Goal: Task Accomplishment & Management: Complete application form

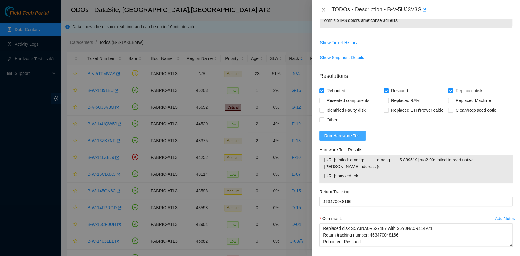
click at [351, 135] on span "Run Hardware Test" at bounding box center [342, 136] width 37 height 7
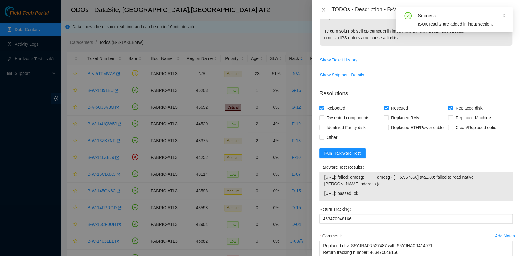
scroll to position [406, 0]
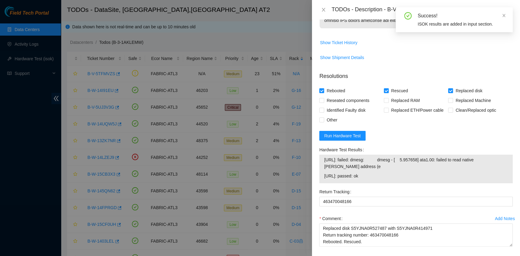
drag, startPoint x: 374, startPoint y: 176, endPoint x: 315, endPoint y: 169, distance: 59.5
click at [315, 169] on div "Problem Type Hardware Sub Type Disk Rack Number G-12 Machine Number 01:00 Seria…" at bounding box center [416, 138] width 208 height 237
copy tbody "23.39.221.132: failed: dmesg: dmesg - [ 5.957658] ata1.00: failed to read nativ…"
click at [365, 78] on p "Resolutions" at bounding box center [416, 73] width 194 height 13
click at [357, 138] on span "Run Hardware Test" at bounding box center [342, 136] width 37 height 7
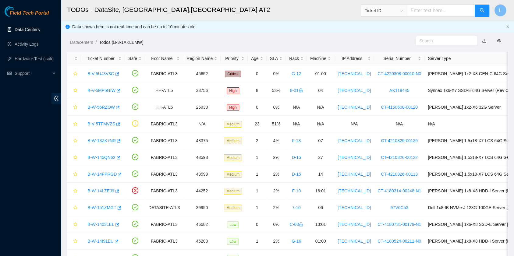
click at [19, 31] on link "Data Centers" at bounding box center [27, 29] width 25 height 5
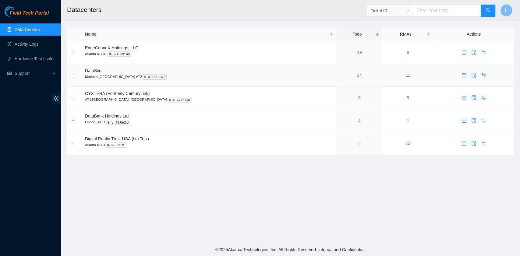
click at [357, 76] on link "14" at bounding box center [359, 75] width 5 height 5
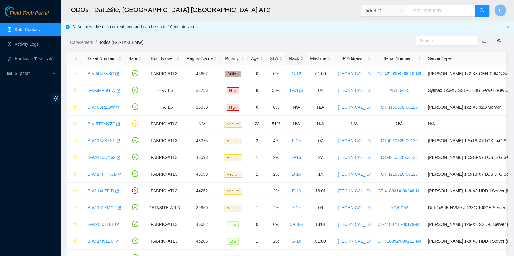
click at [290, 59] on div "Rack" at bounding box center [296, 58] width 14 height 7
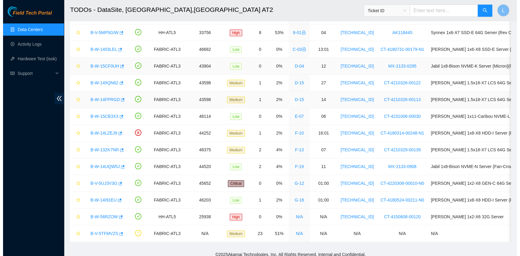
scroll to position [67, 0]
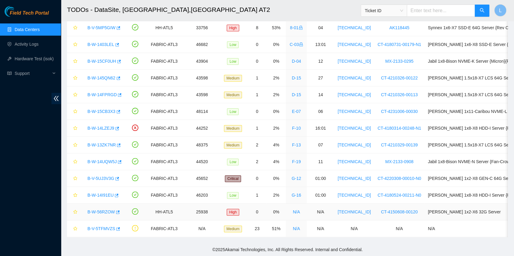
click at [94, 210] on link "B-W-56RZOW" at bounding box center [100, 212] width 27 height 5
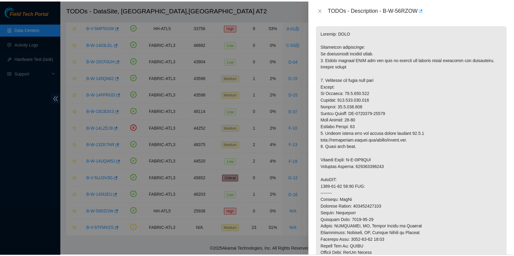
scroll to position [41, 0]
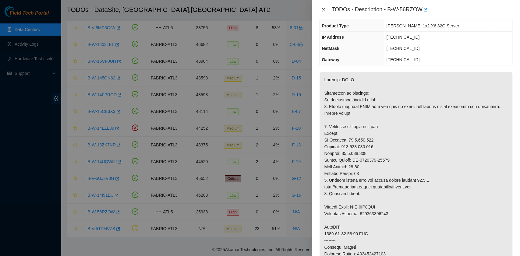
click at [326, 7] on icon "close" at bounding box center [323, 9] width 5 height 5
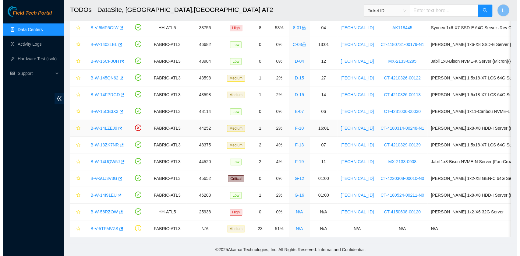
scroll to position [27, 0]
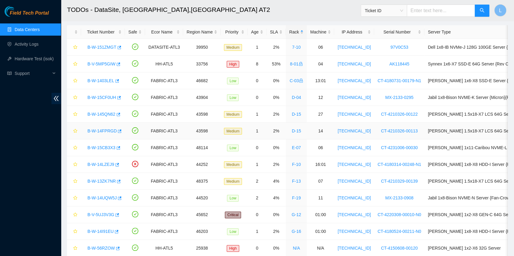
click at [99, 129] on link "B-W-14FPRGD" at bounding box center [101, 131] width 29 height 5
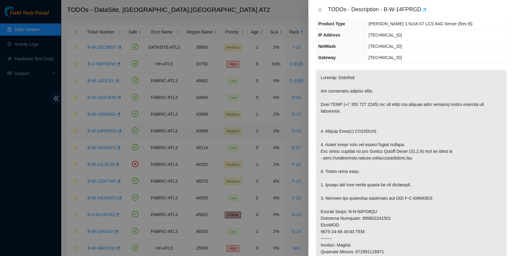
scroll to position [41, 0]
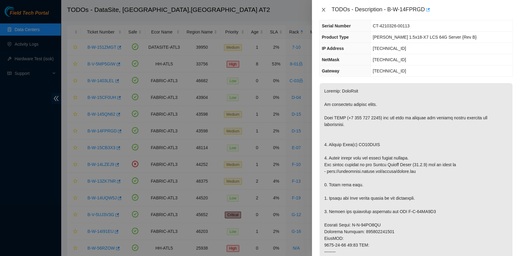
click at [322, 9] on icon "close" at bounding box center [323, 9] width 5 height 5
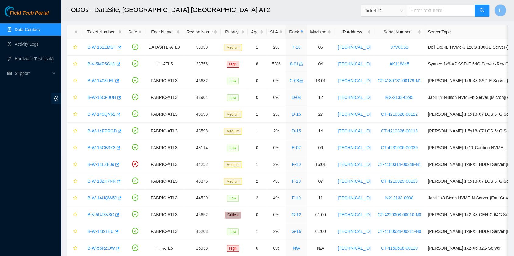
scroll to position [54, 0]
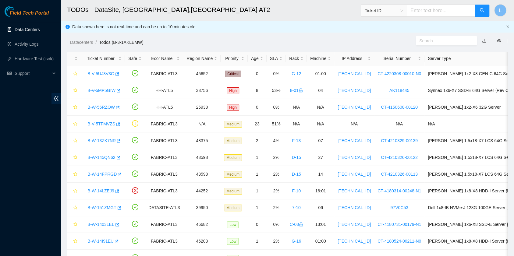
click at [31, 32] on link "Data Centers" at bounding box center [27, 29] width 25 height 5
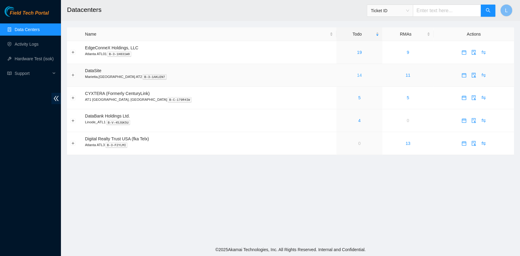
click at [357, 77] on link "14" at bounding box center [359, 75] width 5 height 5
click at [357, 76] on link "14" at bounding box center [359, 75] width 5 height 5
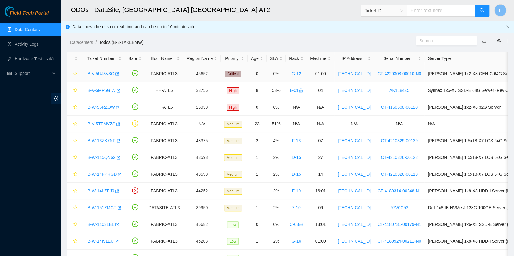
click at [97, 75] on link "B-V-5UJ3V3G" at bounding box center [100, 73] width 27 height 5
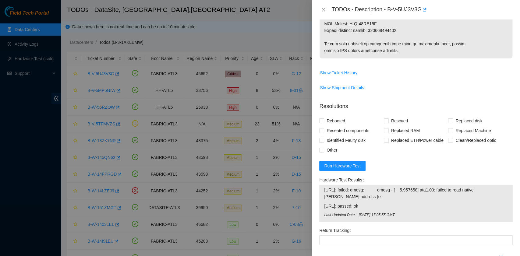
scroll to position [406, 0]
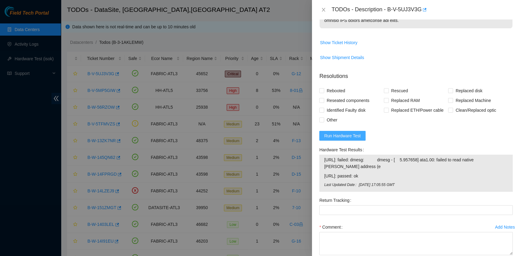
click at [357, 137] on span "Run Hardware Test" at bounding box center [342, 136] width 37 height 7
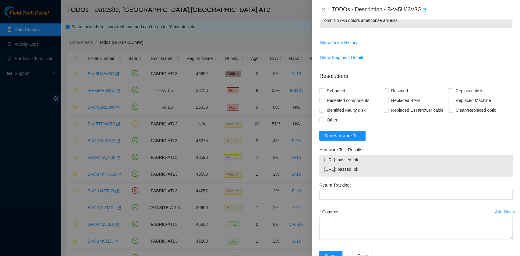
drag, startPoint x: 376, startPoint y: 169, endPoint x: 325, endPoint y: 162, distance: 51.4
click at [325, 162] on tbody "23.39.221.132: passed: ok 23.39.221.133: passed: ok" at bounding box center [416, 165] width 184 height 19
copy tbody "23.39.221.132: passed: ok 23.39.221.133: passed: ok"
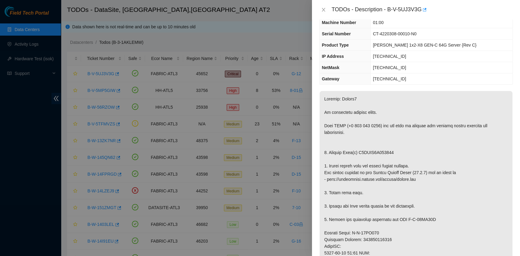
scroll to position [0, 0]
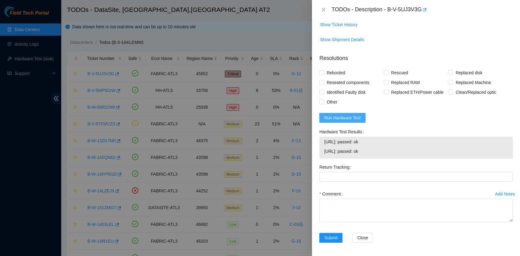
click at [348, 113] on button "Run Hardware Test" at bounding box center [342, 118] width 46 height 10
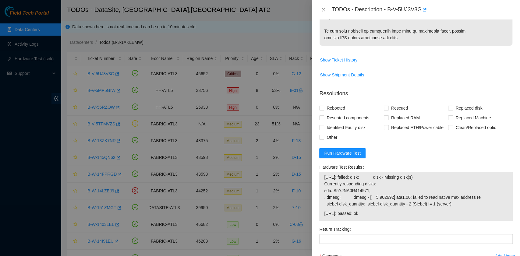
scroll to position [424, 0]
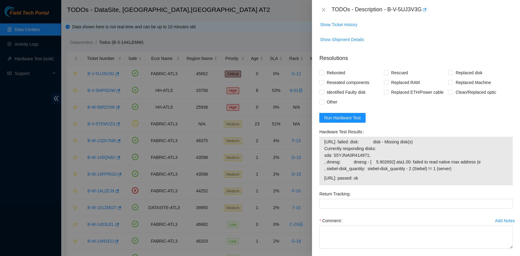
drag, startPoint x: 376, startPoint y: 177, endPoint x: 321, endPoint y: 148, distance: 61.8
click at [321, 148] on div "23.39.221.132: failed: disk: disk - Missing disk(s) Currently responding disks:…" at bounding box center [416, 161] width 194 height 49
copy tbody "23.39.221.132: failed: disk: disk - Missing disk(s) Currently responding disks:…"
click at [451, 49] on p "Resolutions" at bounding box center [416, 55] width 194 height 13
click at [336, 75] on span "Rebooted" at bounding box center [335, 73] width 23 height 10
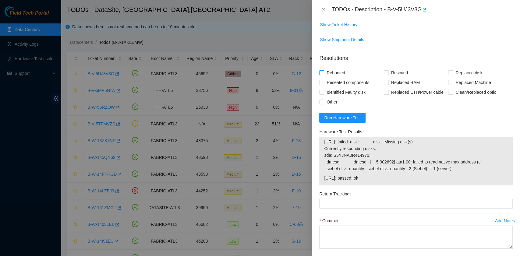
click at [324, 75] on input "Rebooted" at bounding box center [321, 72] width 4 height 4
checkbox input "true"
click at [389, 75] on span "Rescued" at bounding box center [400, 73] width 22 height 10
click at [387, 75] on input "Rescued" at bounding box center [386, 72] width 4 height 4
checkbox input "true"
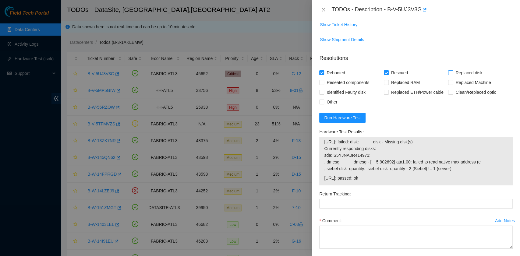
click at [448, 71] on input "Replaced disk" at bounding box center [450, 72] width 4 height 4
checkbox input "true"
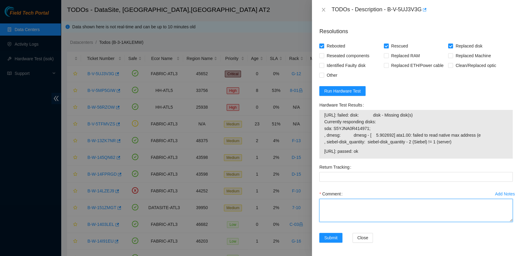
click at [367, 207] on textarea "Comment" at bounding box center [416, 210] width 194 height 23
paste textarea "B-V-5UJ3V3G rack# G-12 machine# 01:00 Replaced disk S5YJNA0R527487 with S5YJNA0…"
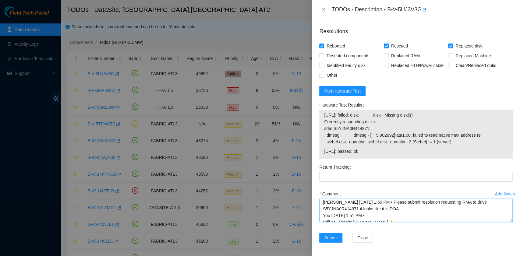
scroll to position [0, 0]
drag, startPoint x: 401, startPoint y: 214, endPoint x: 371, endPoint y: 217, distance: 30.6
click at [371, 217] on textarea "B-V-5UJ3V3G rack# G-12 machine# 01:00 Replaced disk S5YJNA0R527487 with S5YJNA0…" at bounding box center [416, 210] width 194 height 23
type textarea "B-V-5UJ3V3G rack# G-12 machine# 01:00 Replaced disk S5YJNA0R527487 with S5YJNA0…"
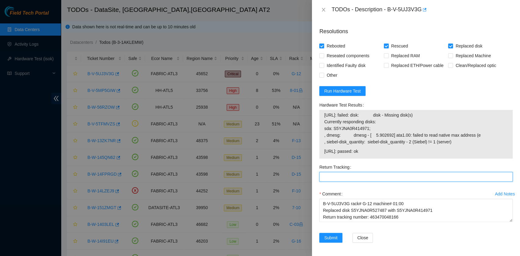
click at [340, 173] on Tracking "Return Tracking" at bounding box center [416, 177] width 194 height 10
paste Tracking "463470048166"
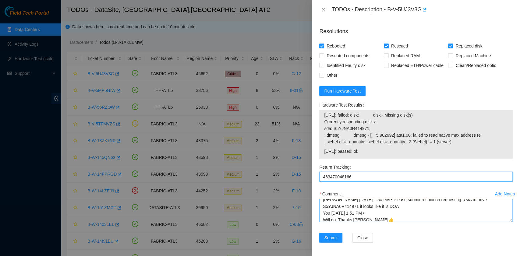
scroll to position [40, 0]
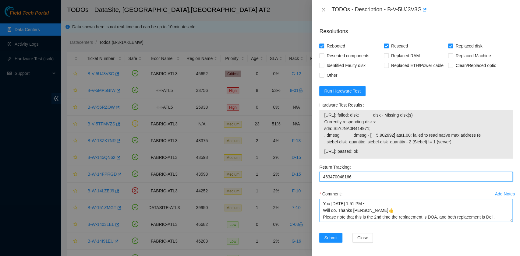
type Tracking "463470048166"
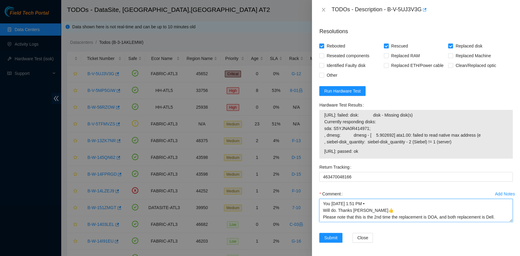
drag, startPoint x: 323, startPoint y: 214, endPoint x: 500, endPoint y: 217, distance: 177.7
click at [500, 217] on textarea "B-V-5UJ3V3G rack# G-12 machine# 01:00 Replaced disk S5YJNA0R527487 with S5YJNA0…" at bounding box center [416, 210] width 194 height 23
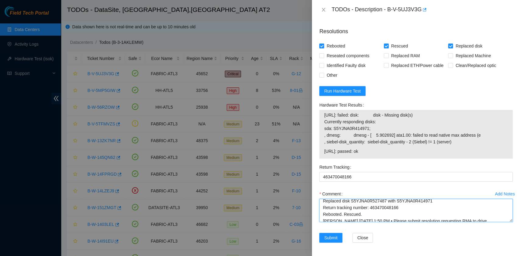
scroll to position [0, 0]
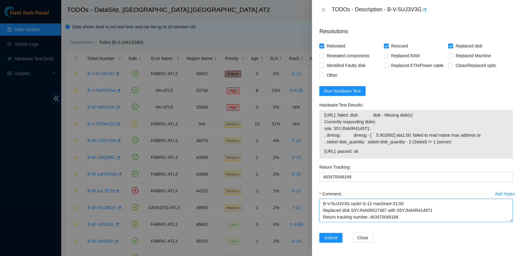
click at [320, 203] on textarea "B-V-5UJ3V3G rack# G-12 machine# 01:00 Replaced disk S5YJNA0R527487 with S5YJNA0…" at bounding box center [416, 210] width 194 height 23
paste textarea "Please note that this is the 2nd time the replacement is DOA, and both replacem…"
drag, startPoint x: 372, startPoint y: 211, endPoint x: 321, endPoint y: 205, distance: 51.2
click at [321, 205] on textarea "Please note that this is the 2nd time the replacement is DOA, and both replacem…" at bounding box center [416, 210] width 194 height 23
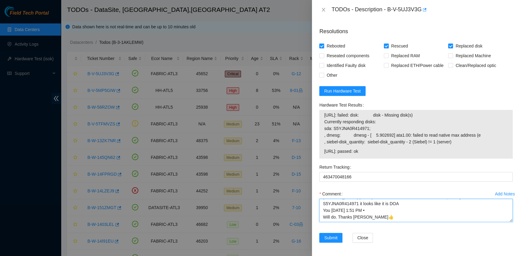
paste textarea "Jorge Villalobos 9/3/2025 1:30 PM • this looks like we receive a bad drive agai…"
click at [403, 209] on textarea "Please note that this is the 2nd time the replacement is DOA, and both replacem…" at bounding box center [416, 210] width 194 height 23
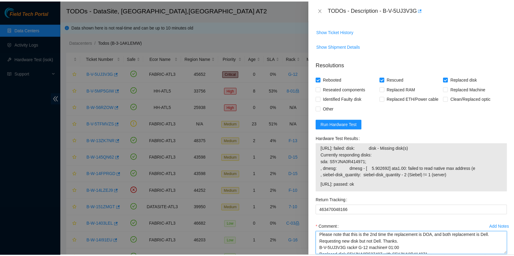
scroll to position [451, 0]
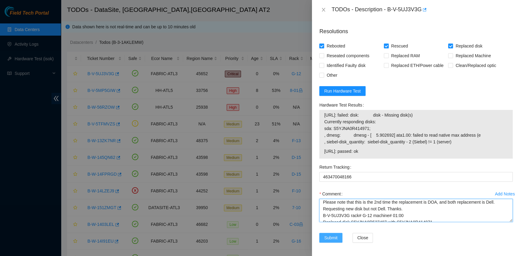
type textarea "Please note that this is the 2nd time the replacement is DOA, and both replacem…"
click at [331, 237] on span "Submit" at bounding box center [330, 238] width 13 height 7
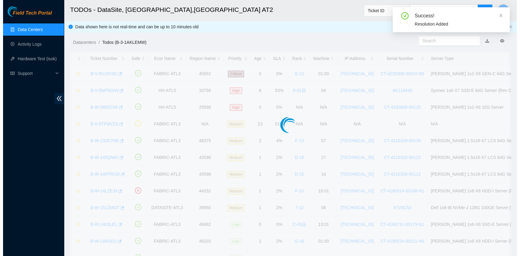
scroll to position [155, 0]
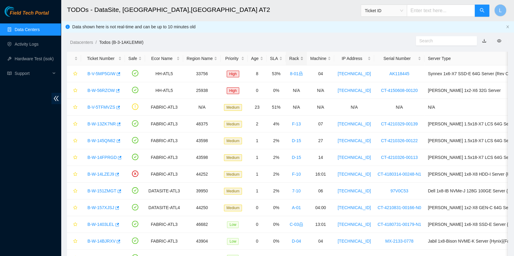
click at [289, 59] on div "Rack" at bounding box center [296, 58] width 14 height 7
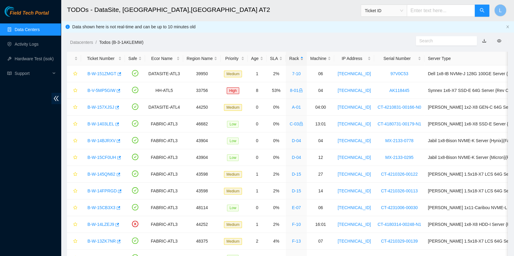
click at [289, 59] on div "Rack" at bounding box center [296, 58] width 14 height 7
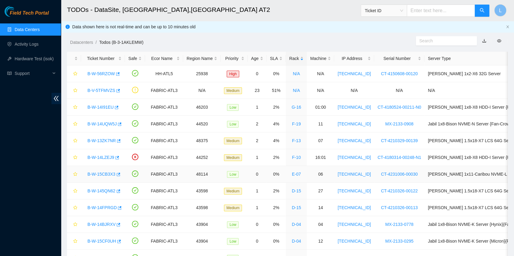
click at [98, 173] on link "B-W-15CB3X3" at bounding box center [101, 174] width 28 height 5
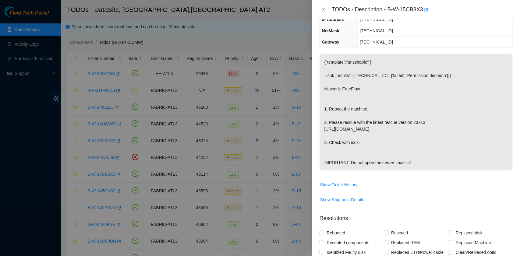
scroll to position [0, 0]
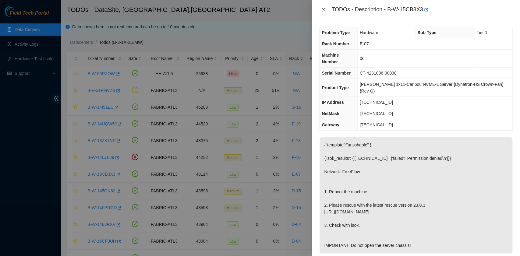
click at [324, 11] on icon "close" at bounding box center [323, 9] width 5 height 5
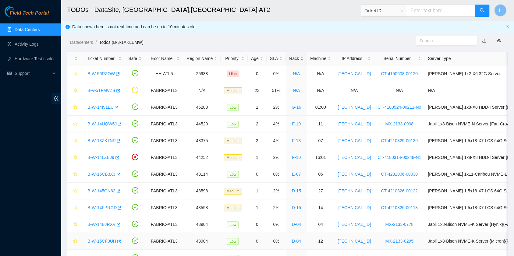
click at [105, 239] on link "B-W-15CF0UH" at bounding box center [101, 241] width 29 height 5
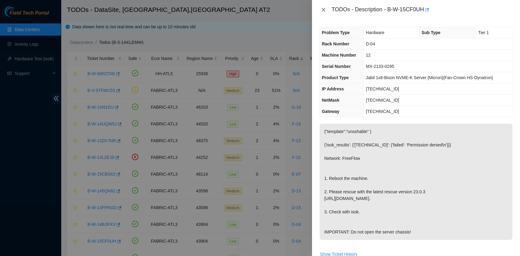
click at [323, 9] on icon "close" at bounding box center [323, 9] width 5 height 5
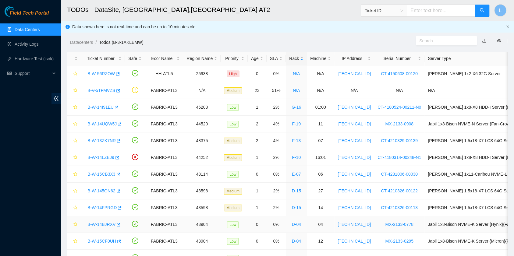
click at [95, 223] on link "B-W-14BJRXV" at bounding box center [101, 224] width 28 height 5
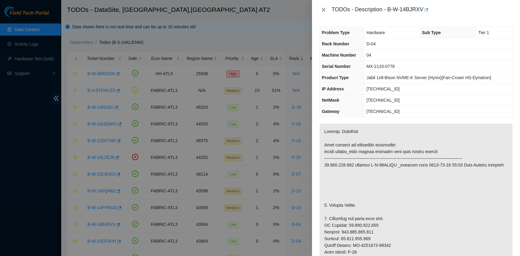
click at [322, 12] on icon "close" at bounding box center [323, 9] width 5 height 5
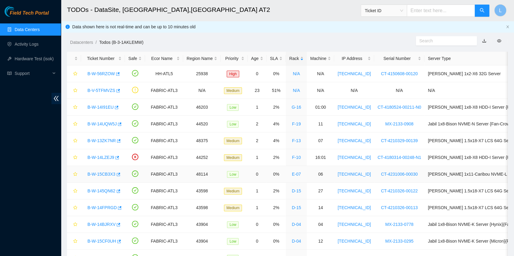
click at [106, 174] on link "B-W-15CB3X3" at bounding box center [101, 174] width 28 height 5
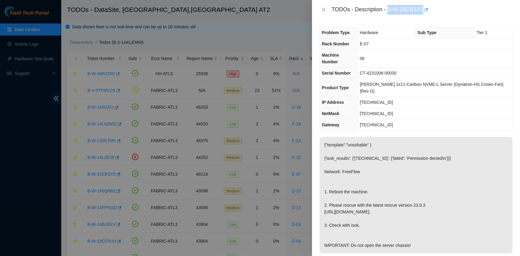
drag, startPoint x: 389, startPoint y: 11, endPoint x: 422, endPoint y: 9, distance: 32.7
click at [422, 9] on div "TODOs - Description - B-W-15CB3X3" at bounding box center [422, 10] width 181 height 10
copy div "B-W-15CB3X3"
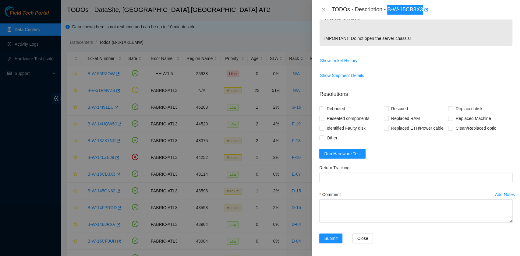
scroll to position [208, 0]
click at [337, 108] on span "Rebooted" at bounding box center [335, 108] width 23 height 10
click at [324, 108] on input "Rebooted" at bounding box center [321, 108] width 4 height 4
checkbox input "true"
click at [387, 110] on span at bounding box center [386, 108] width 5 height 5
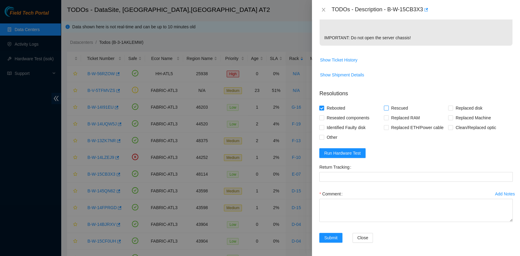
click at [387, 110] on input "Rescued" at bounding box center [386, 108] width 4 height 4
checkbox input "true"
click at [347, 215] on textarea "Comment" at bounding box center [416, 210] width 194 height 23
paste textarea "B-W-15CB3X3 rack# E-07 machine# 06 Rebooted. Rescued."
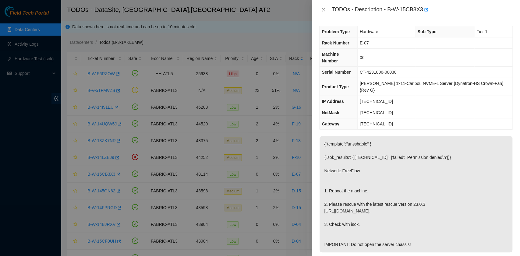
scroll to position [0, 0]
type textarea "B-W-15CB3X3 rack# E-07 machine# 06 Rebooted. Rescued."
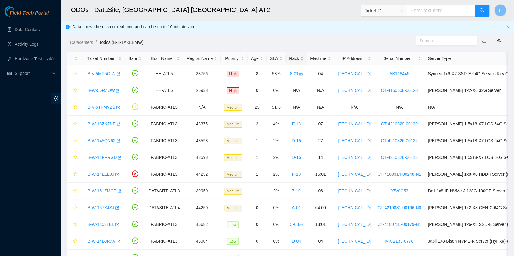
click at [289, 59] on div "Rack" at bounding box center [296, 58] width 14 height 7
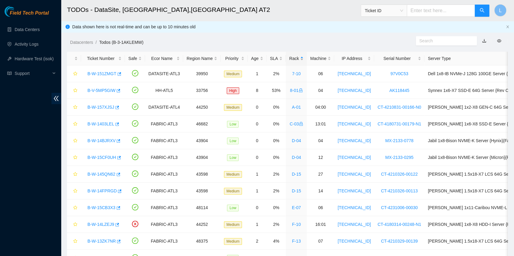
click at [289, 59] on div "Rack" at bounding box center [296, 58] width 14 height 7
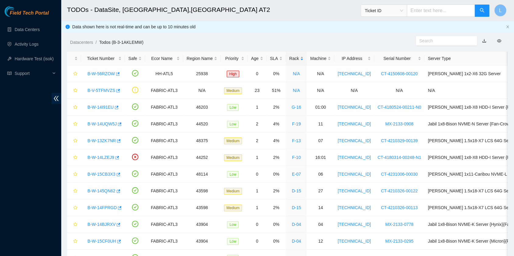
click at [289, 59] on div "Rack" at bounding box center [296, 58] width 14 height 7
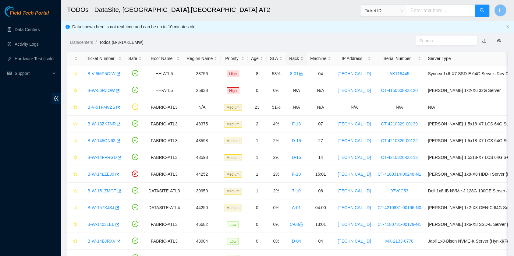
click at [289, 59] on div "Rack" at bounding box center [296, 58] width 14 height 7
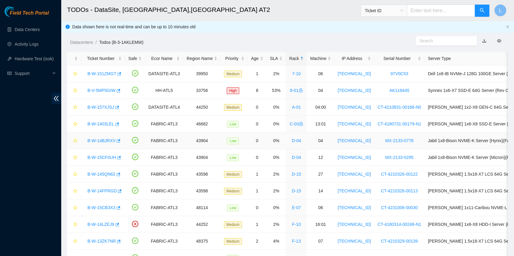
click at [105, 141] on link "B-W-14BJRXV" at bounding box center [101, 140] width 28 height 5
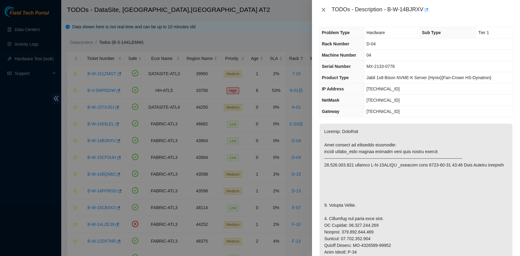
click at [324, 9] on icon "close" at bounding box center [323, 9] width 5 height 5
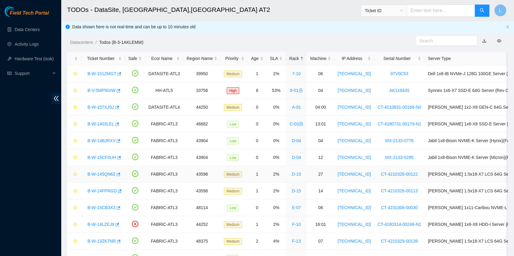
click at [98, 173] on link "B-W-145QN62" at bounding box center [101, 174] width 28 height 5
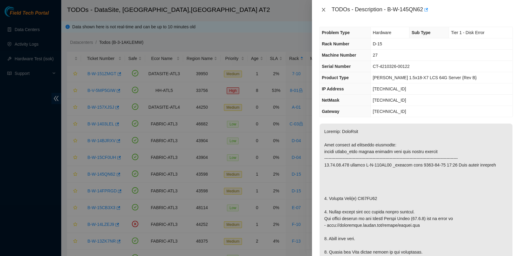
click at [326, 9] on button "Close" at bounding box center [323, 10] width 9 height 6
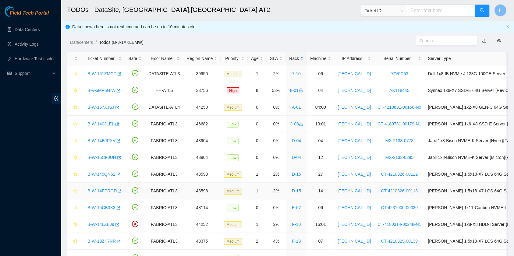
click at [107, 191] on link "B-W-14FPRGD" at bounding box center [101, 191] width 29 height 5
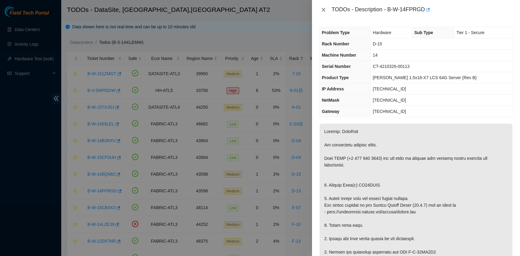
click at [324, 11] on icon "close" at bounding box center [323, 9] width 5 height 5
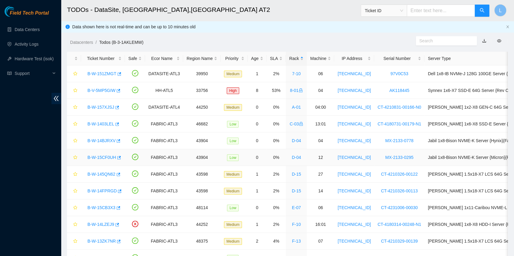
click at [101, 155] on link "B-W-15CF0UH" at bounding box center [101, 157] width 29 height 5
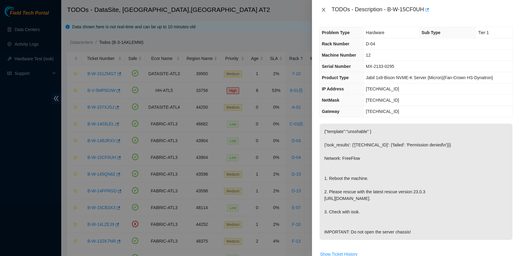
click at [323, 10] on icon "close" at bounding box center [323, 9] width 5 height 5
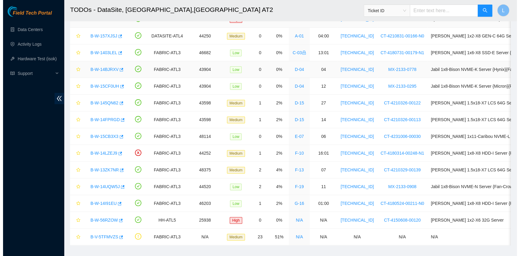
scroll to position [81, 0]
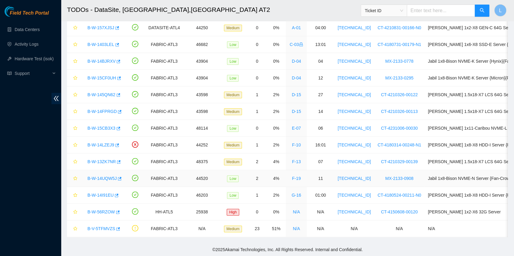
click at [105, 176] on link "B-W-14UQW5J" at bounding box center [101, 178] width 29 height 5
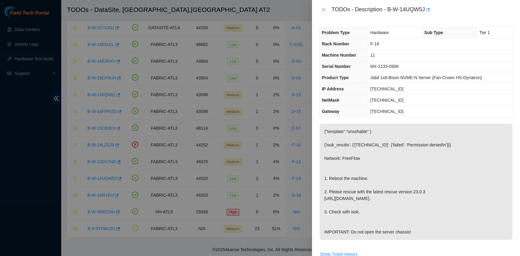
click at [324, 7] on div "TODOs - Description - B-W-14UQW5J" at bounding box center [416, 10] width 194 height 10
click at [325, 9] on icon "close" at bounding box center [323, 9] width 5 height 5
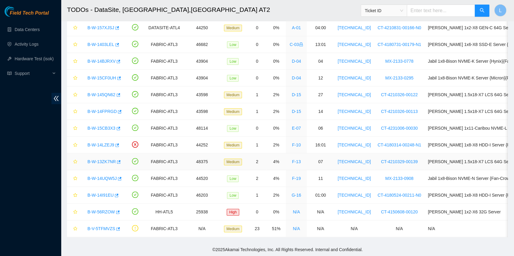
click at [103, 159] on link "B-W-13ZK7NR" at bounding box center [101, 161] width 28 height 5
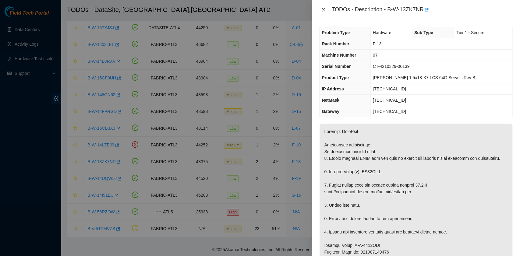
click at [325, 9] on icon "close" at bounding box center [323, 9] width 5 height 5
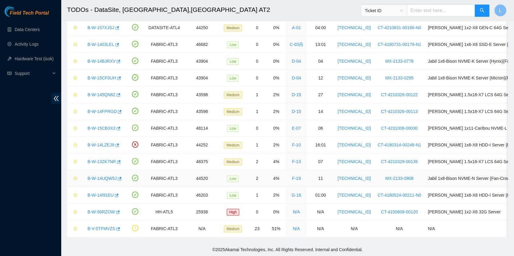
click at [104, 176] on link "B-W-14UQW5J" at bounding box center [101, 178] width 29 height 5
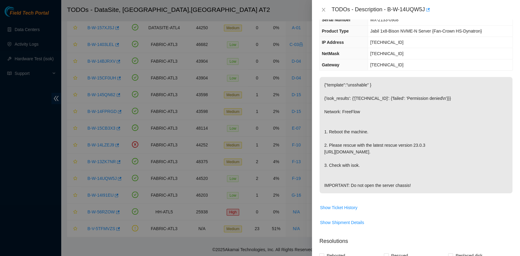
scroll to position [0, 0]
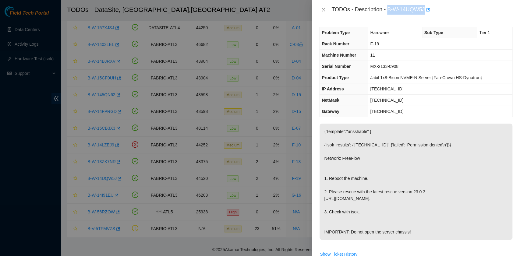
drag, startPoint x: 388, startPoint y: 10, endPoint x: 424, endPoint y: 12, distance: 36.0
click at [424, 12] on div "TODOs - Description - B-W-14UQW5J" at bounding box center [422, 10] width 181 height 10
copy div "B-W-14UQW5J"
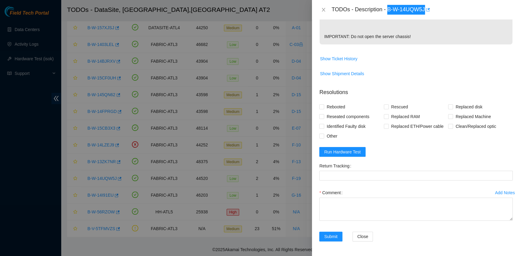
scroll to position [208, 0]
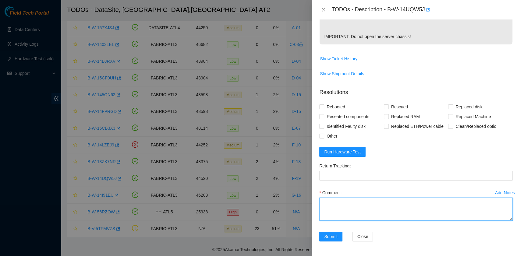
click at [326, 210] on textarea "Comment" at bounding box center [416, 209] width 194 height 23
paste textarea "B-W-14UQW5J rack# F-19 machine# 11 Rebooted. Rescued."
type textarea "B-W-14UQW5J rack# F-19 machine# 11 Rebooted. Rescued."
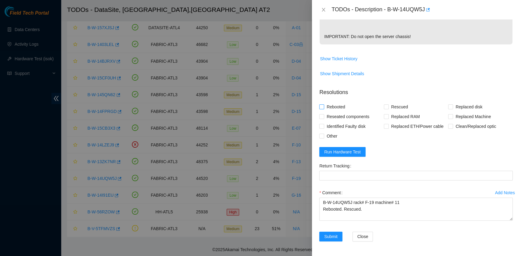
click at [334, 107] on span "Rebooted" at bounding box center [335, 107] width 23 height 10
click at [324, 107] on input "Rebooted" at bounding box center [321, 107] width 4 height 4
checkbox input "true"
click at [385, 109] on input "Rescued" at bounding box center [386, 107] width 4 height 4
checkbox input "true"
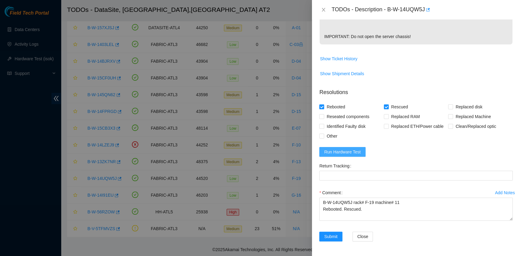
click at [348, 157] on form "Resolutions Rebooted Rescued Replaced disk Reseated components Replaced RAM Rep…" at bounding box center [416, 167] width 194 height 166
click at [358, 155] on span "Run Hardware Test" at bounding box center [342, 152] width 37 height 7
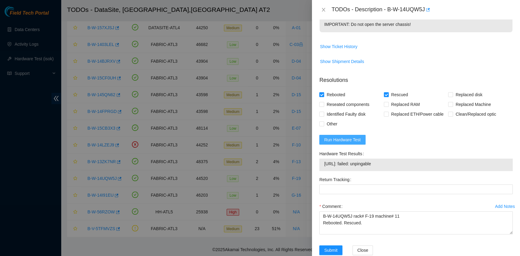
click at [354, 143] on span "Run Hardware Test" at bounding box center [342, 140] width 37 height 7
drag, startPoint x: 380, startPoint y: 177, endPoint x: 323, endPoint y: 178, distance: 57.0
click at [323, 171] on div "23.209.189.142: passed: ok" at bounding box center [416, 165] width 194 height 12
copy tbody "23.209.189.142: passed: ok"
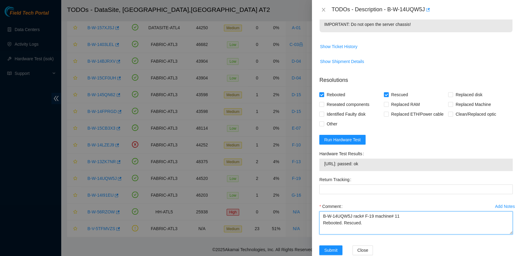
click at [336, 235] on textarea "B-W-14UQW5J rack# F-19 machine# 11 Rebooted. Rescued." at bounding box center [416, 223] width 194 height 23
paste textarea "23.209.189.142: passed: ok"
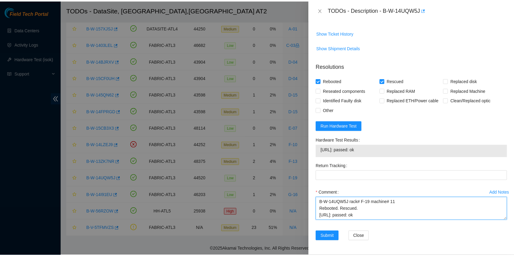
scroll to position [234, 0]
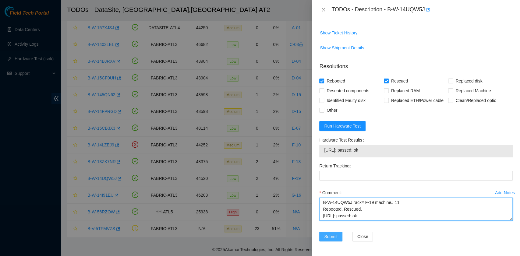
type textarea "B-W-14UQW5J rack# F-19 machine# 11 Rebooted. Rescued. 23.209.189.142: passed: ok"
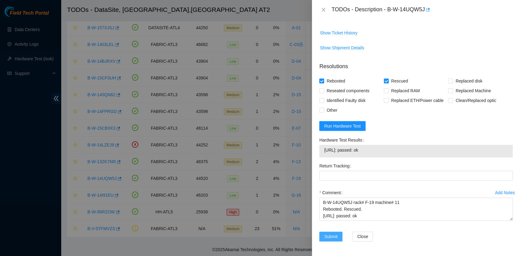
click at [324, 235] on span "Submit" at bounding box center [330, 236] width 13 height 7
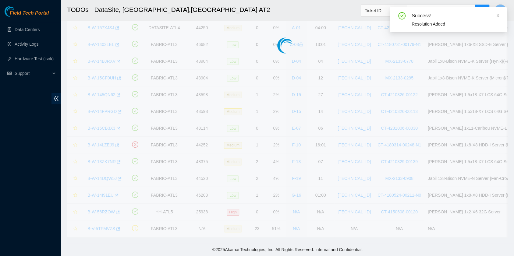
scroll to position [67, 0]
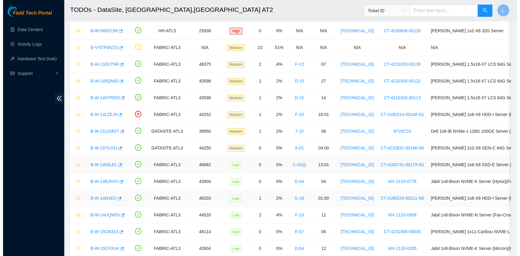
scroll to position [81, 0]
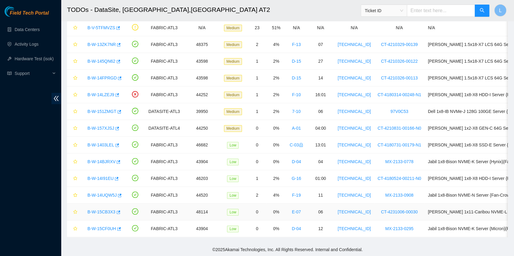
click at [99, 210] on link "B-W-15CB3X3" at bounding box center [101, 212] width 28 height 5
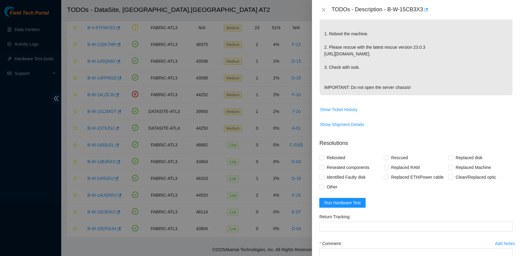
scroll to position [162, 0]
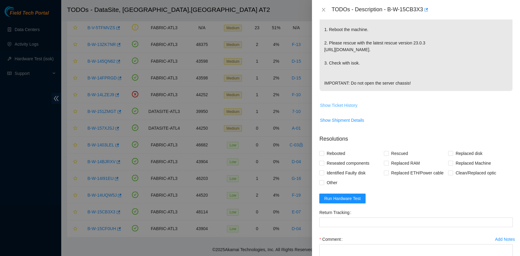
click at [351, 105] on span "Show Ticket History" at bounding box center [338, 105] width 37 height 7
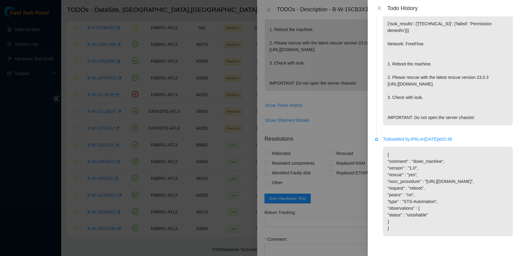
scroll to position [50, 0]
click at [382, 5] on div "Todo History" at bounding box center [444, 8] width 138 height 7
click at [382, 10] on icon "close" at bounding box center [379, 8] width 5 height 5
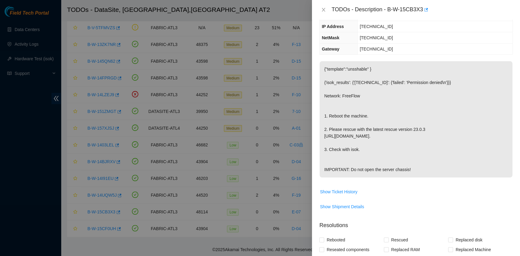
scroll to position [162, 0]
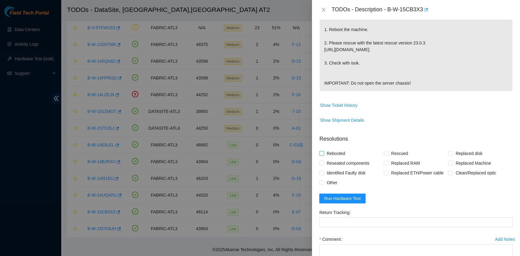
click at [338, 155] on span "Rebooted" at bounding box center [335, 154] width 23 height 10
click at [324, 155] on input "Rebooted" at bounding box center [321, 153] width 4 height 4
checkbox input "true"
click at [386, 151] on input "Rescued" at bounding box center [386, 153] width 4 height 4
checkbox input "true"
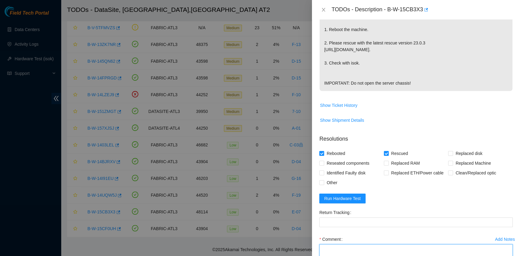
click at [329, 246] on textarea "Comment" at bounding box center [416, 255] width 194 height 23
paste textarea "B-W-15CB3X3 rack# E-07 machine# 06 Rebooted. Rescued."
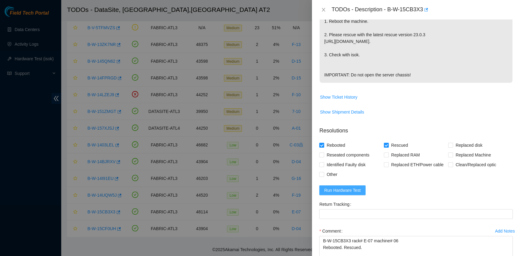
click at [349, 188] on span "Run Hardware Test" at bounding box center [342, 190] width 37 height 7
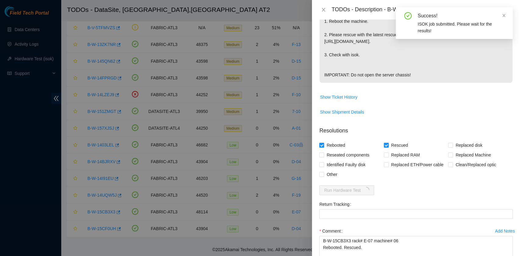
scroll to position [208, 0]
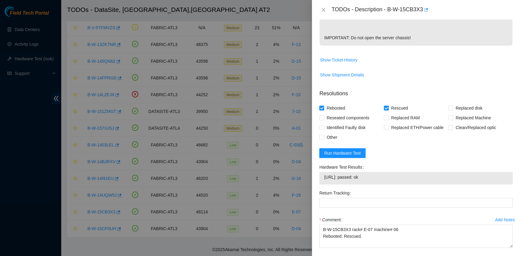
drag, startPoint x: 377, startPoint y: 175, endPoint x: 323, endPoint y: 177, distance: 53.4
click at [323, 177] on div "23.218.233.73: passed: ok" at bounding box center [416, 178] width 194 height 12
copy tbody "23.218.233.73: passed: ok"
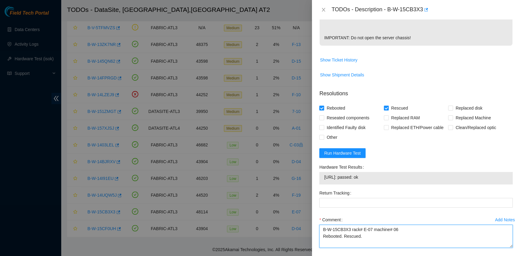
click at [348, 241] on textarea "B-W-15CB3X3 rack# E-07 machine# 06 Rebooted. Rescued." at bounding box center [416, 236] width 194 height 23
paste textarea "23.218.233.73: passed: ok"
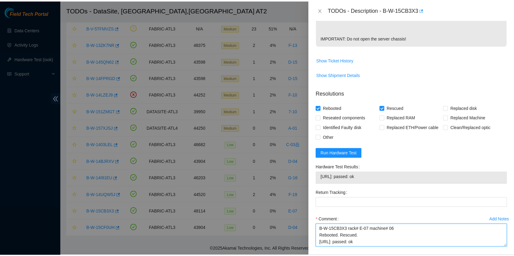
scroll to position [234, 0]
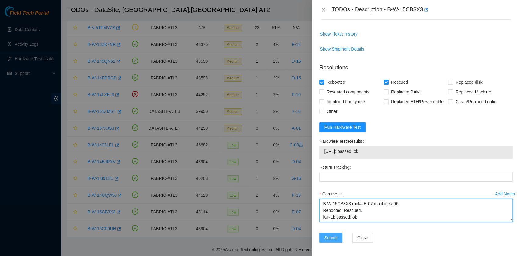
type textarea "B-W-15CB3X3 rack# E-07 machine# 06 Rebooted. Rescued. 23.218.233.73: passed: ok"
click at [333, 236] on span "Submit" at bounding box center [330, 238] width 13 height 7
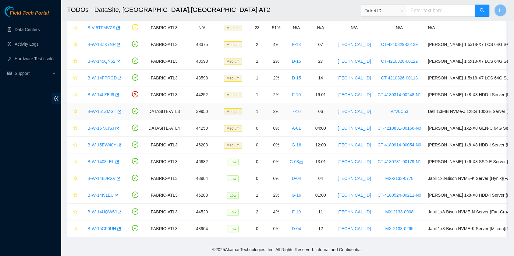
scroll to position [155, 0]
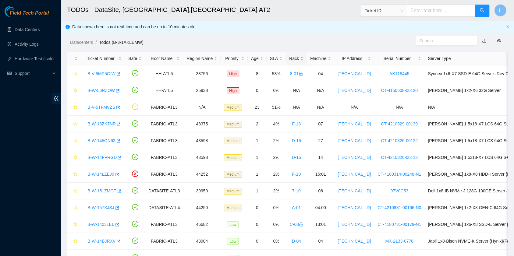
click at [289, 59] on div "Rack" at bounding box center [296, 58] width 14 height 7
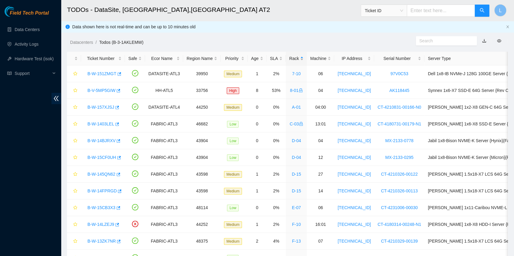
click at [289, 59] on div "Rack" at bounding box center [296, 58] width 14 height 7
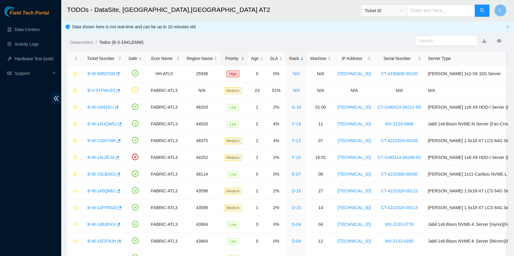
click at [226, 60] on div "Priority" at bounding box center [234, 58] width 20 height 7
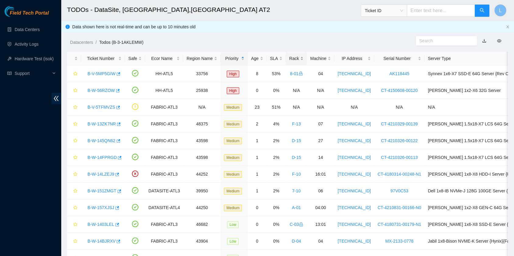
click at [291, 60] on div "Rack" at bounding box center [296, 58] width 14 height 7
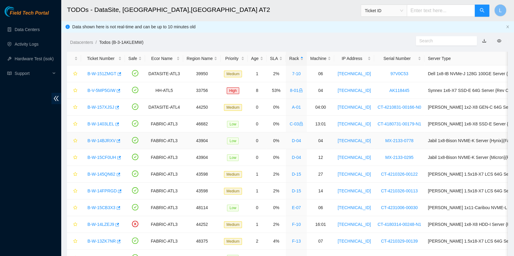
click at [103, 140] on link "B-W-14BJRXV" at bounding box center [101, 140] width 28 height 5
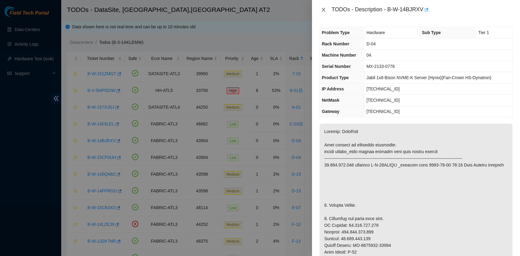
click at [323, 7] on icon "close" at bounding box center [323, 9] width 5 height 5
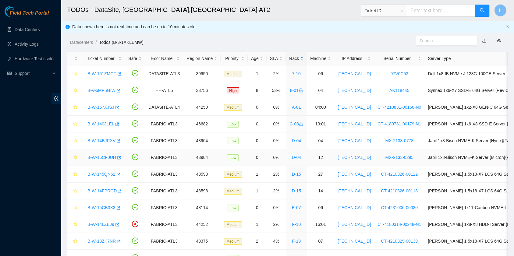
click at [110, 157] on link "B-W-15CF0UH" at bounding box center [101, 157] width 29 height 5
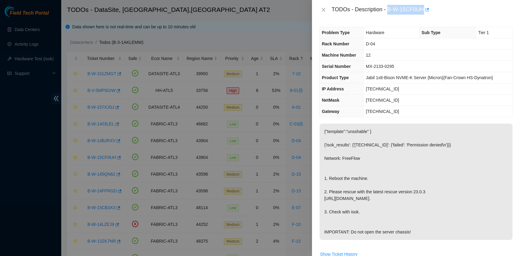
drag, startPoint x: 389, startPoint y: 10, endPoint x: 422, endPoint y: 11, distance: 33.5
click at [422, 11] on div "TODOs - Description - B-W-15CF0UH" at bounding box center [422, 10] width 181 height 10
copy div "B-W-15CF0UH"
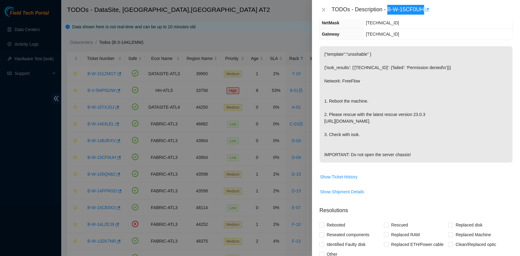
scroll to position [208, 0]
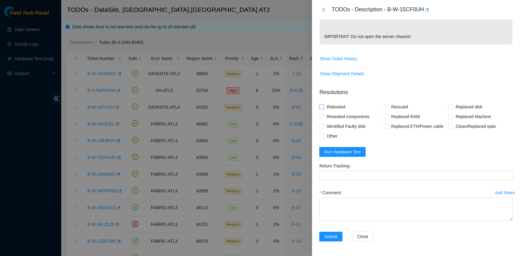
click at [343, 107] on span "Rebooted" at bounding box center [335, 107] width 23 height 10
click at [324, 107] on input "Rebooted" at bounding box center [321, 107] width 4 height 4
checkbox input "true"
click at [386, 109] on input "Rescued" at bounding box center [386, 107] width 4 height 4
checkbox input "true"
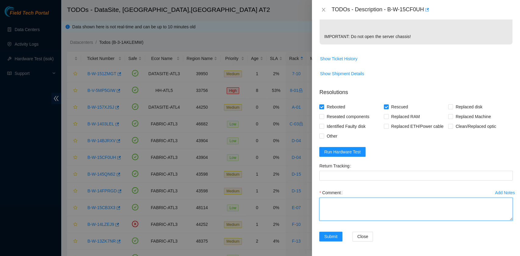
click at [366, 212] on textarea "Comment" at bounding box center [416, 209] width 194 height 23
paste textarea "B-W-15CF0UH rack# D-04 machine# 12 Rebooted. Rescued."
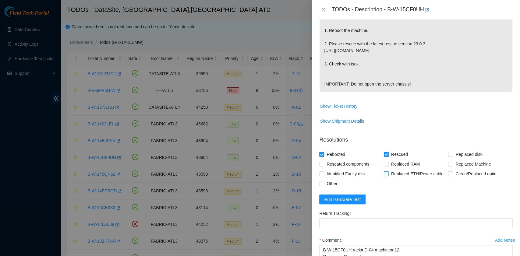
scroll to position [162, 0]
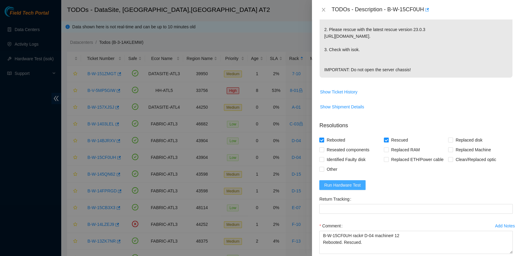
click at [361, 190] on button "Run Hardware Test" at bounding box center [342, 185] width 46 height 10
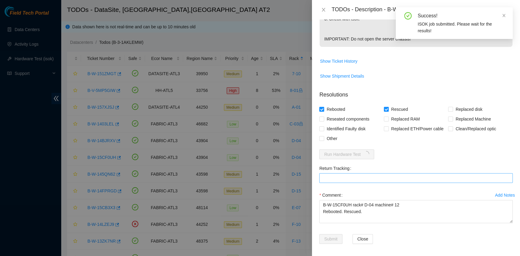
scroll to position [203, 0]
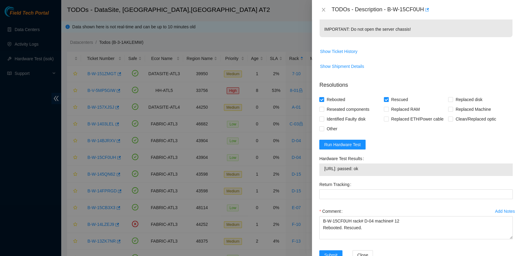
drag, startPoint x: 382, startPoint y: 182, endPoint x: 319, endPoint y: 186, distance: 63.5
click at [319, 180] on div "Hardware Test Results [URL]: passed: ok" at bounding box center [416, 167] width 198 height 26
copy tbody "[URL]: passed: ok"
click at [336, 240] on textarea "B-W-15CF0UH rack# D-04 machine# 12 Rebooted. Rescued." at bounding box center [416, 227] width 194 height 23
paste textarea "[URL]: passed: ok"
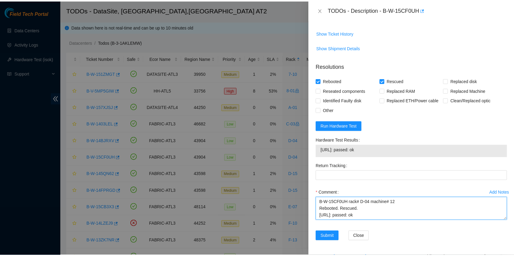
scroll to position [234, 0]
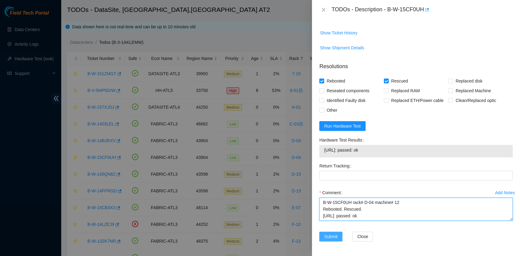
type textarea "B-W-15CF0UH rack# D-04 machine# 12 Rebooted. Rescued. [URL]: passed: ok"
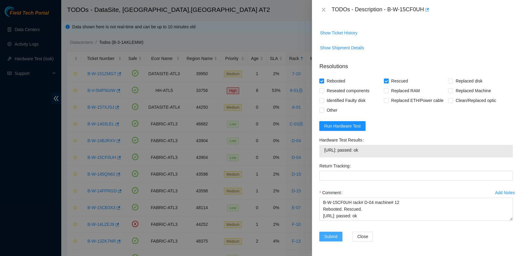
click at [337, 237] on span "Submit" at bounding box center [330, 236] width 13 height 7
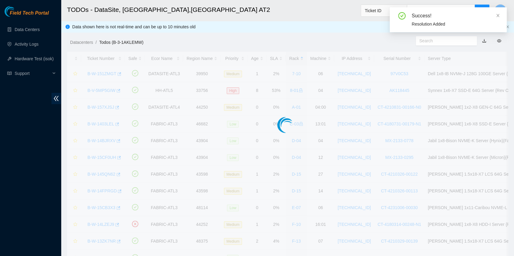
scroll to position [155, 0]
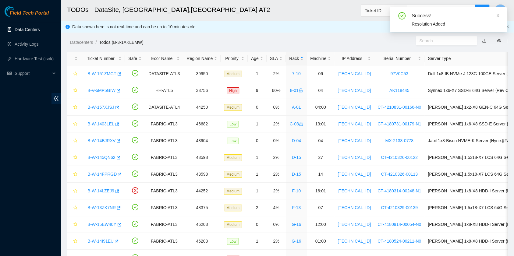
click at [27, 31] on link "Data Centers" at bounding box center [27, 29] width 25 height 5
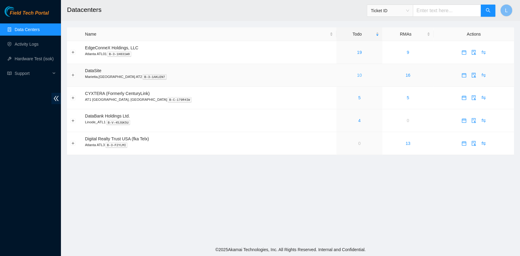
click at [357, 76] on link "10" at bounding box center [359, 75] width 5 height 5
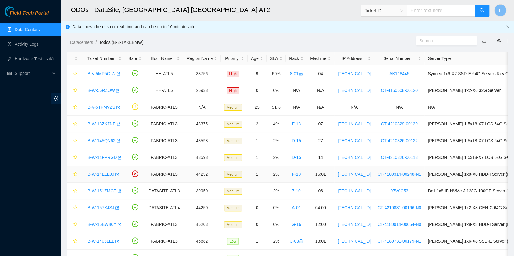
scroll to position [41, 0]
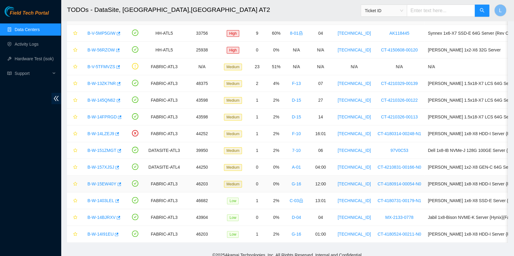
click at [99, 184] on link "B-W-15EW40Y" at bounding box center [101, 184] width 29 height 5
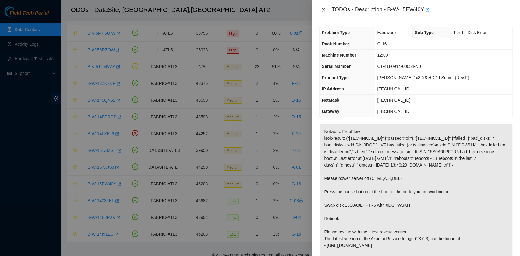
click at [324, 10] on icon "close" at bounding box center [323, 9] width 5 height 5
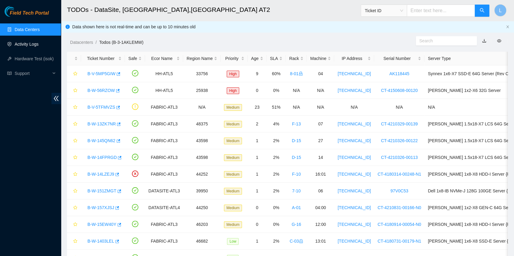
click at [35, 45] on link "Activity Logs" at bounding box center [27, 44] width 24 height 5
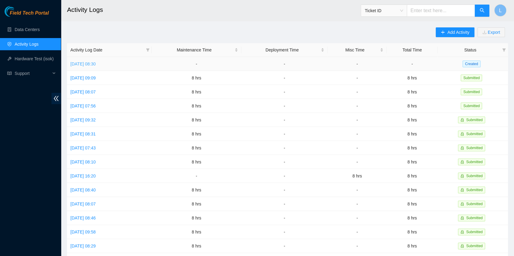
click at [84, 65] on link "[DATE] 08:30" at bounding box center [82, 64] width 25 height 5
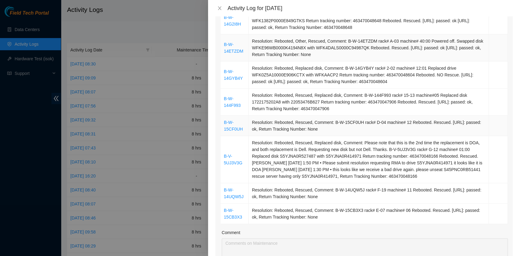
scroll to position [244, 0]
